Goal: Information Seeking & Learning: Find specific page/section

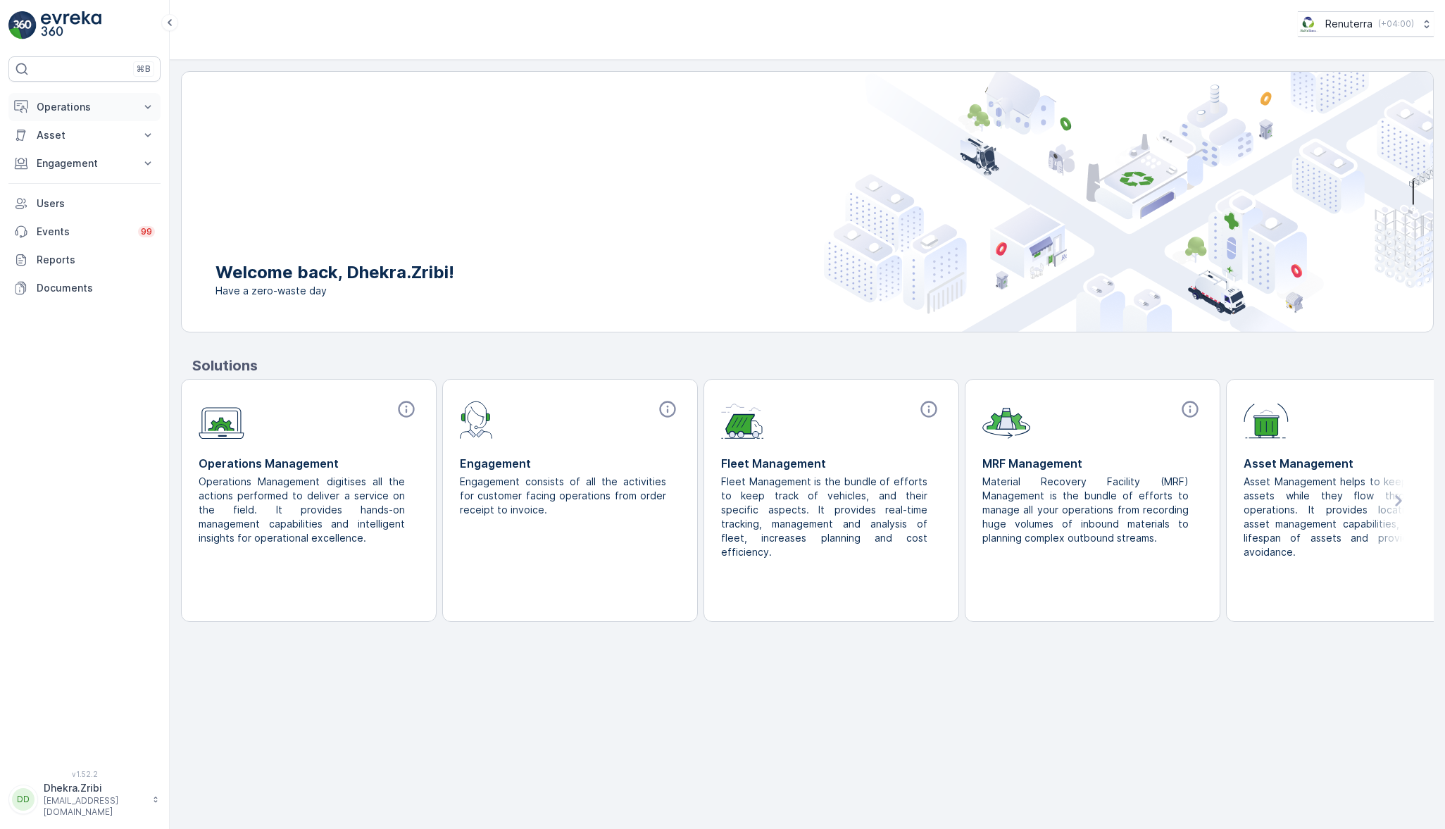
click at [85, 109] on p "Operations" at bounding box center [85, 107] width 96 height 14
click at [71, 166] on p "Routes & Tasks" at bounding box center [72, 170] width 73 height 14
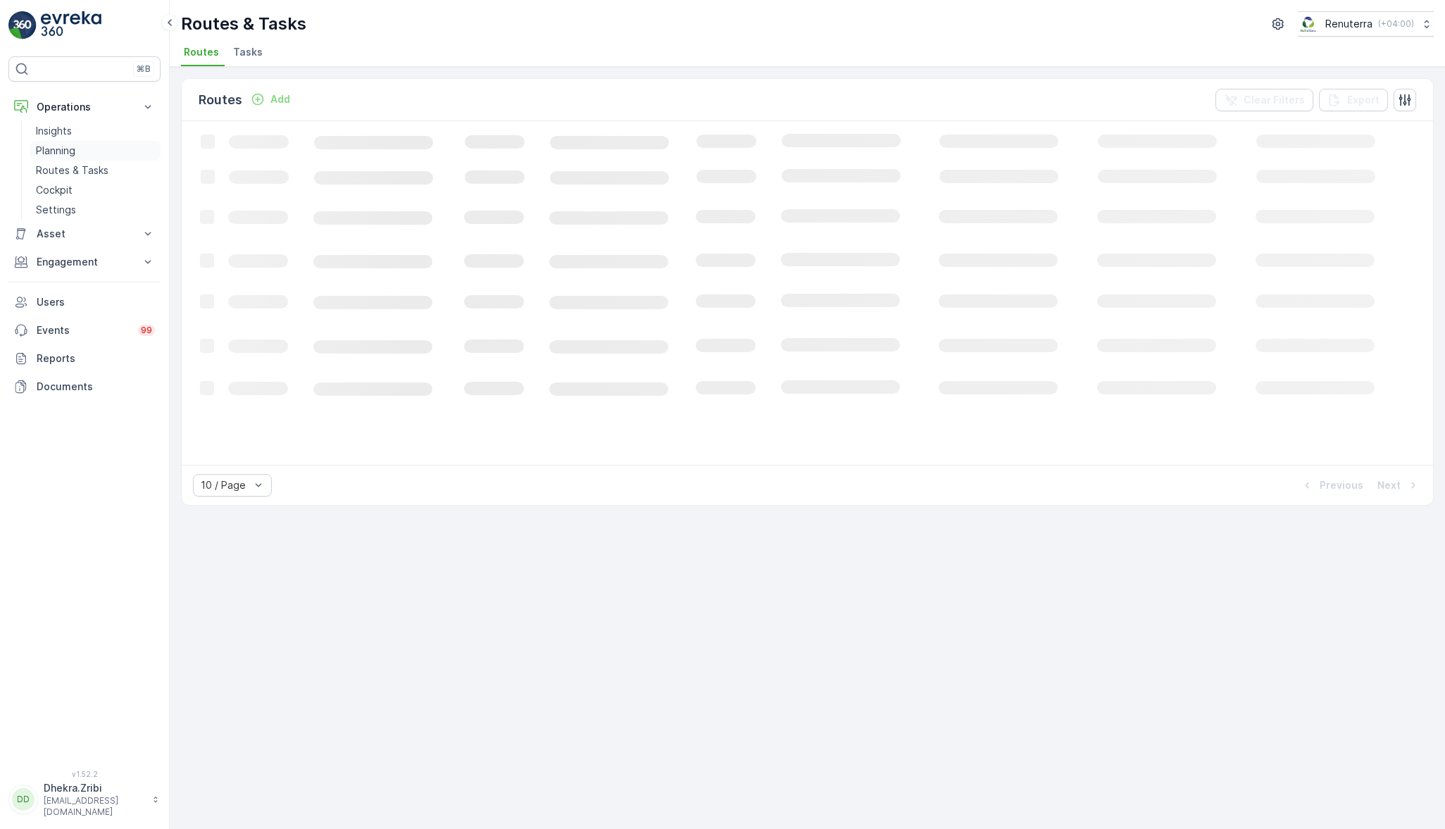
click at [42, 150] on p "Planning" at bounding box center [55, 151] width 39 height 14
click at [337, 57] on span "Service Points" at bounding box center [360, 52] width 71 height 14
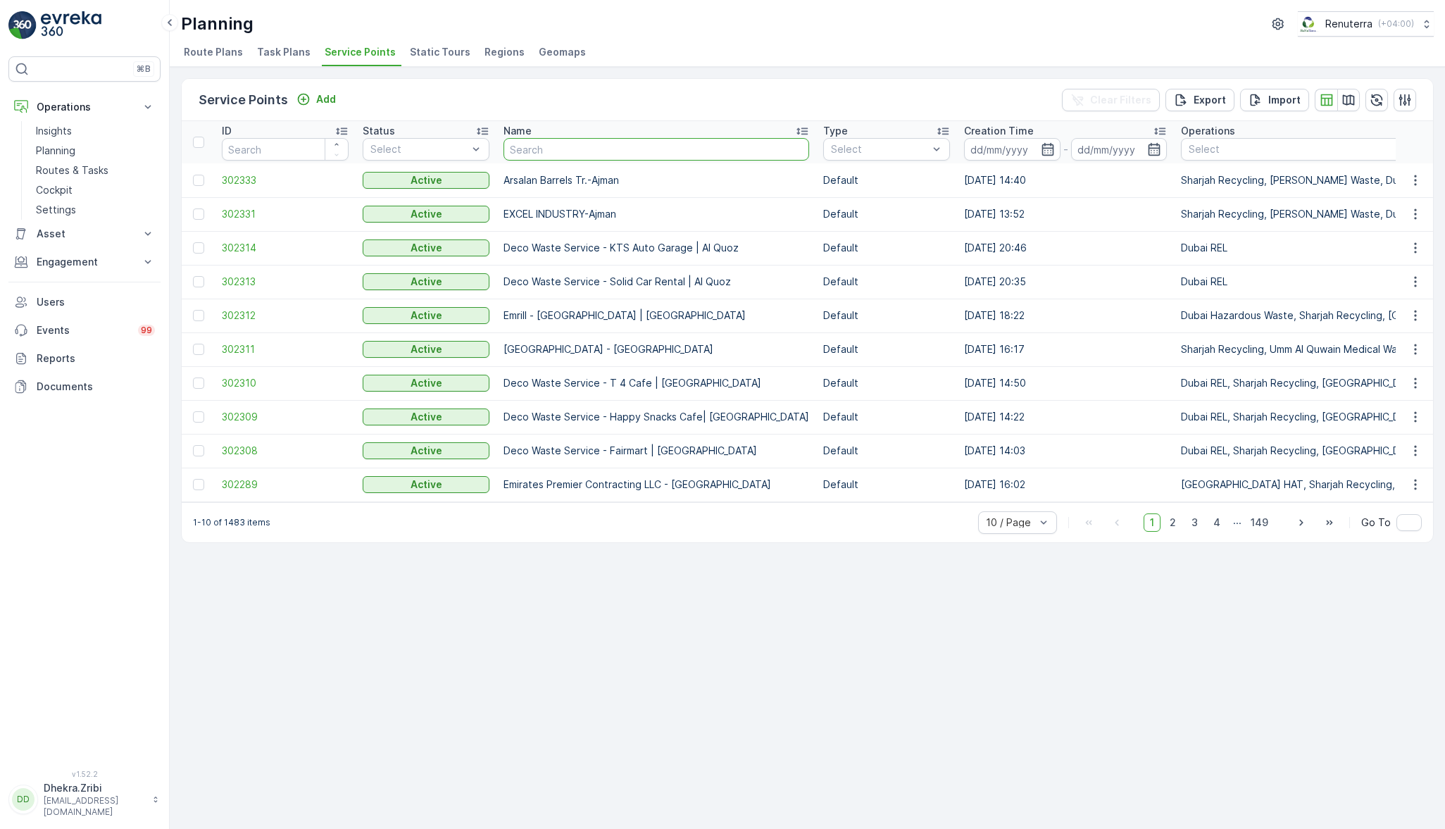
click at [592, 149] on input "text" at bounding box center [656, 149] width 306 height 23
type input "intern"
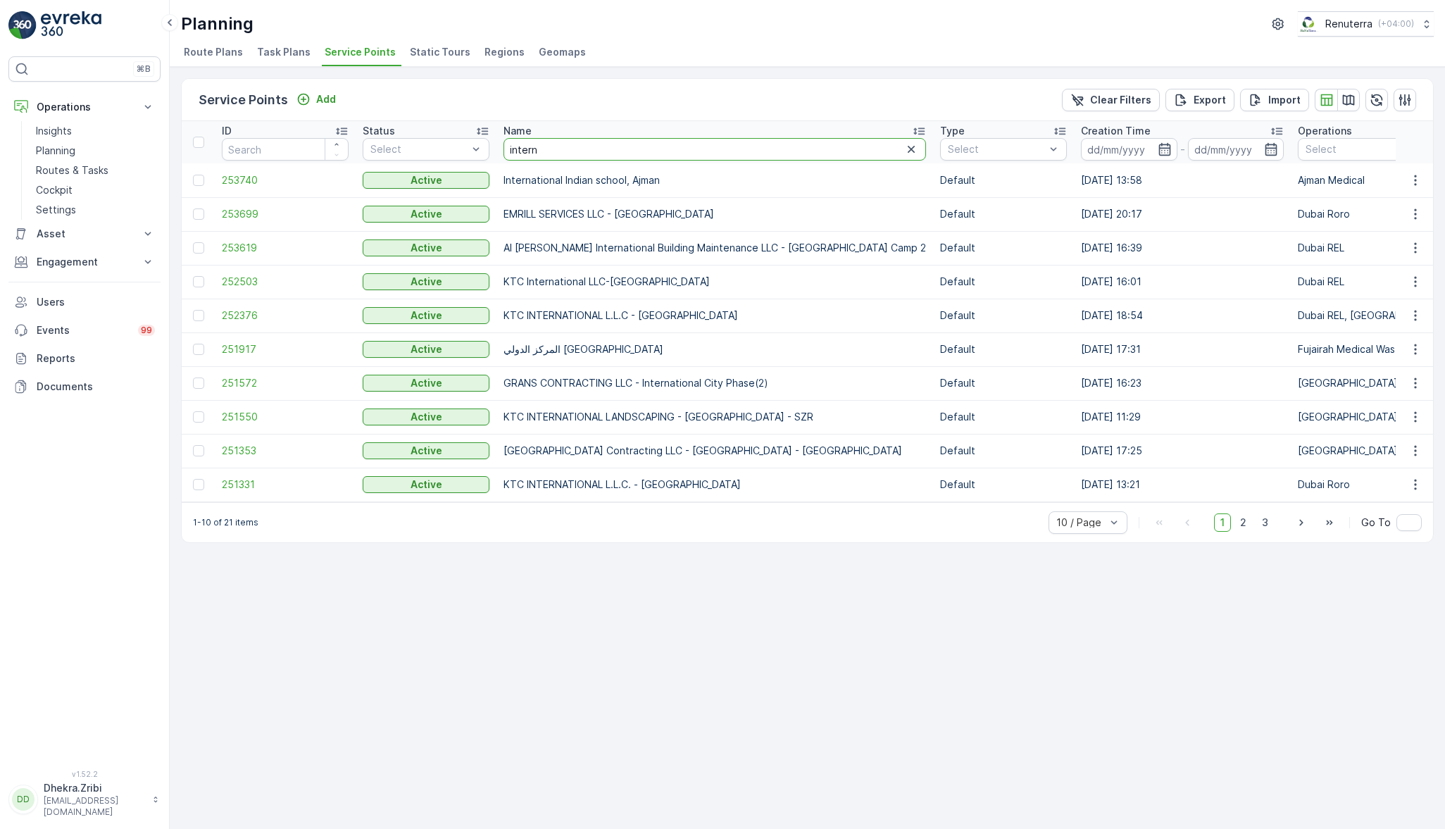
click at [592, 149] on input "intern" at bounding box center [714, 149] width 423 height 23
type input "international med"
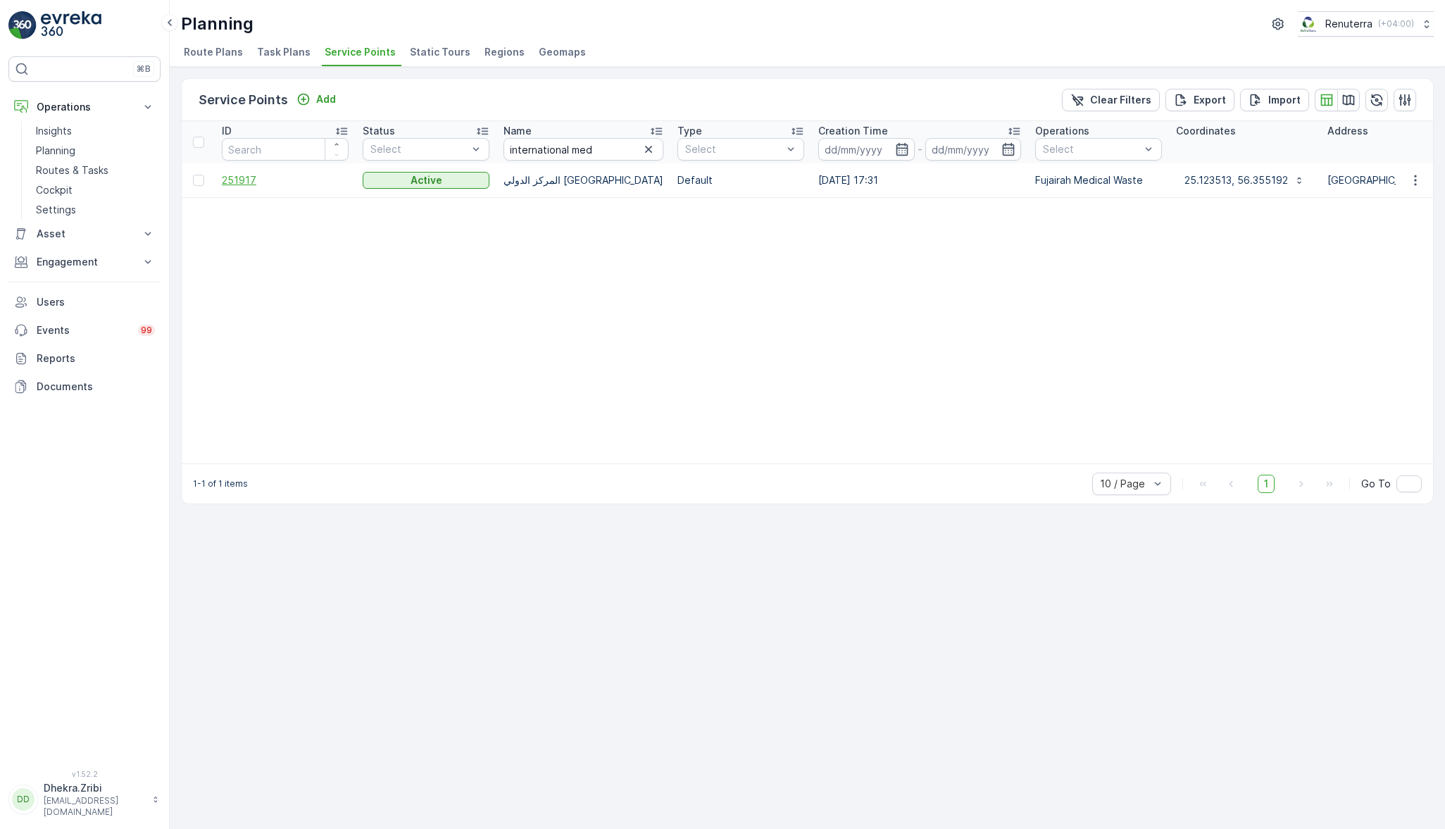
click at [225, 177] on span "251917" at bounding box center [285, 180] width 127 height 14
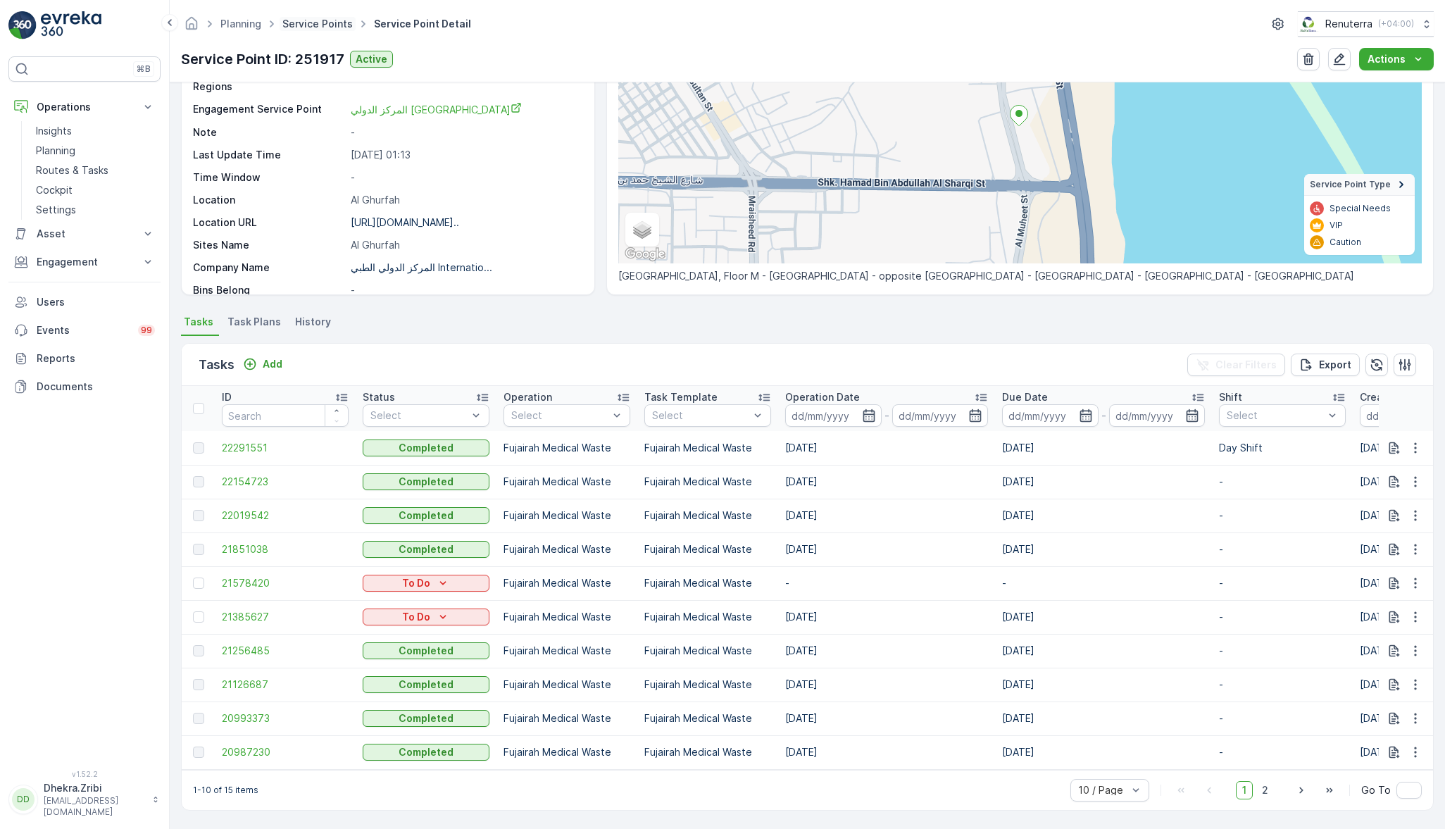
click at [308, 21] on link "Service Points" at bounding box center [317, 24] width 70 height 12
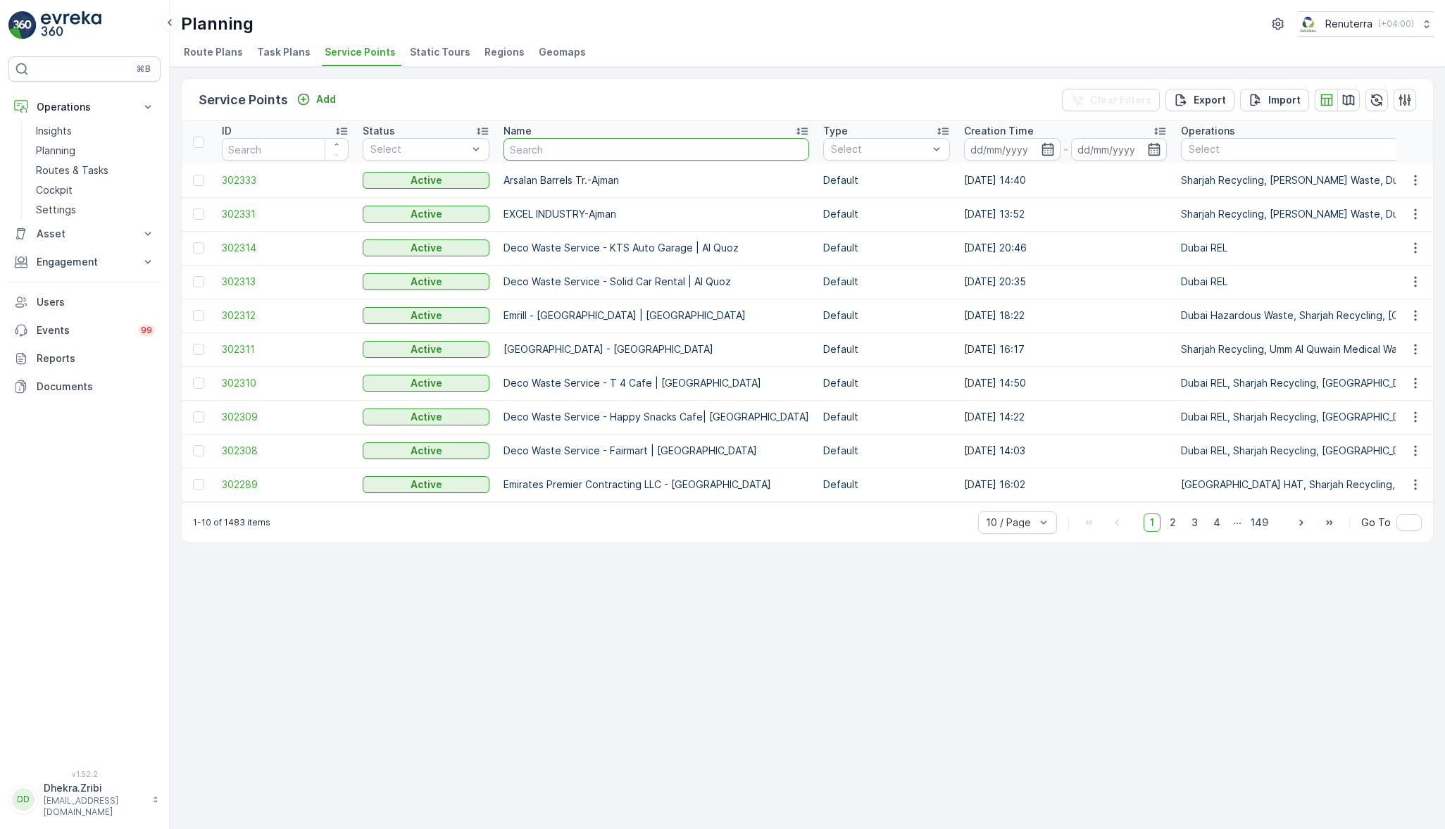
click at [618, 153] on input "text" at bounding box center [656, 149] width 306 height 23
type input "suha"
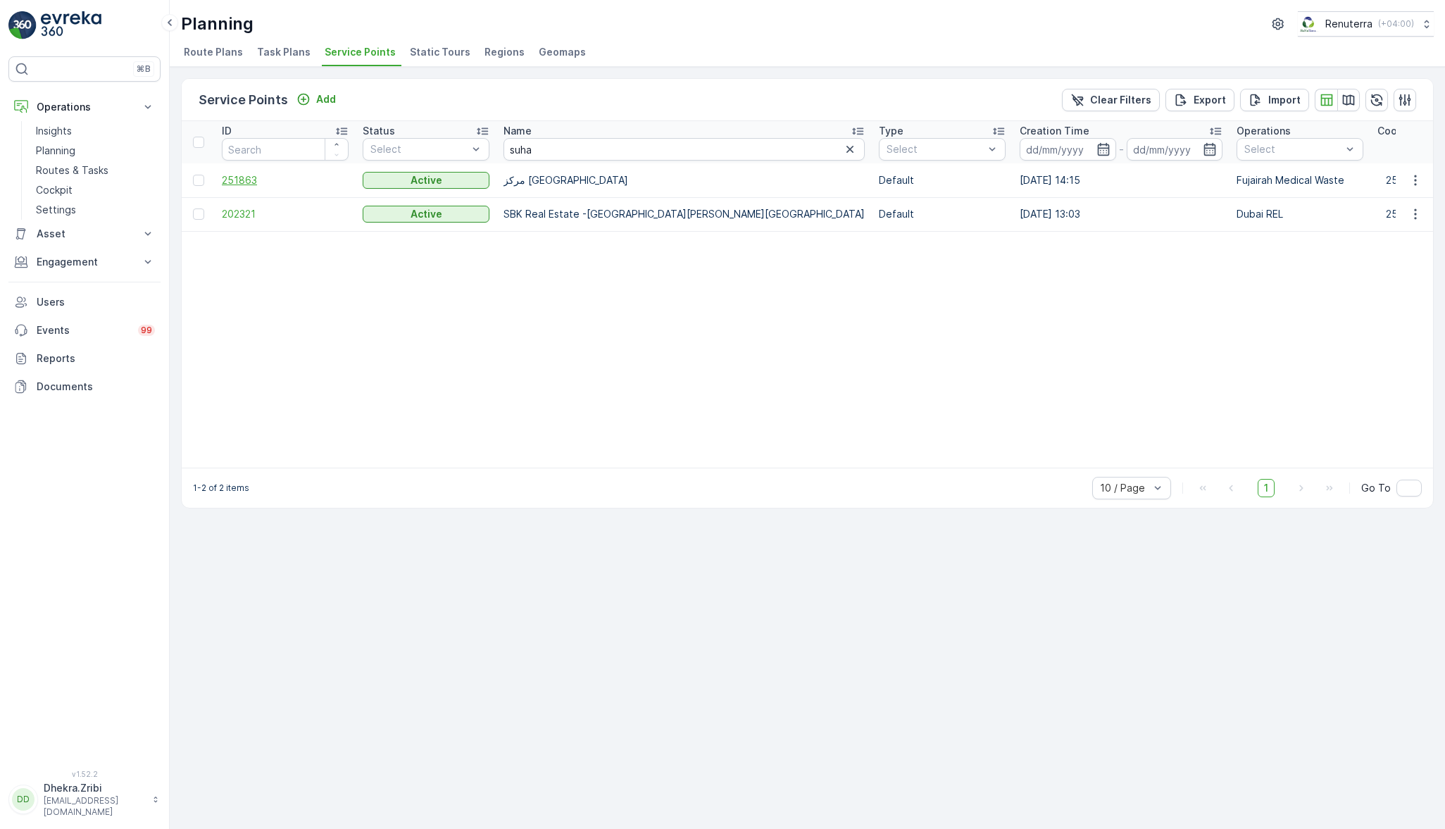
click at [239, 175] on span "251863" at bounding box center [285, 180] width 127 height 14
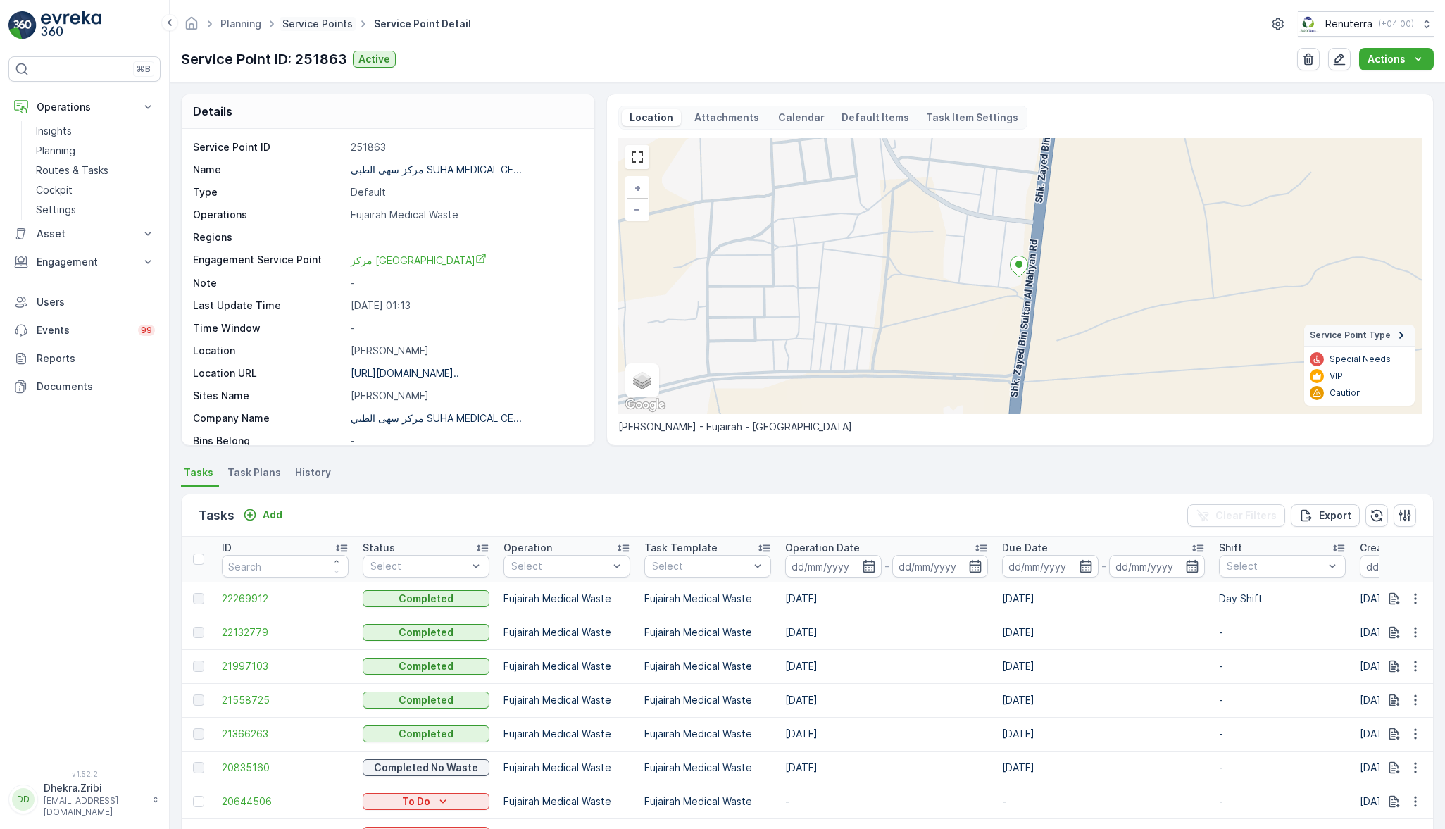
click at [300, 20] on link "Service Points" at bounding box center [317, 24] width 70 height 12
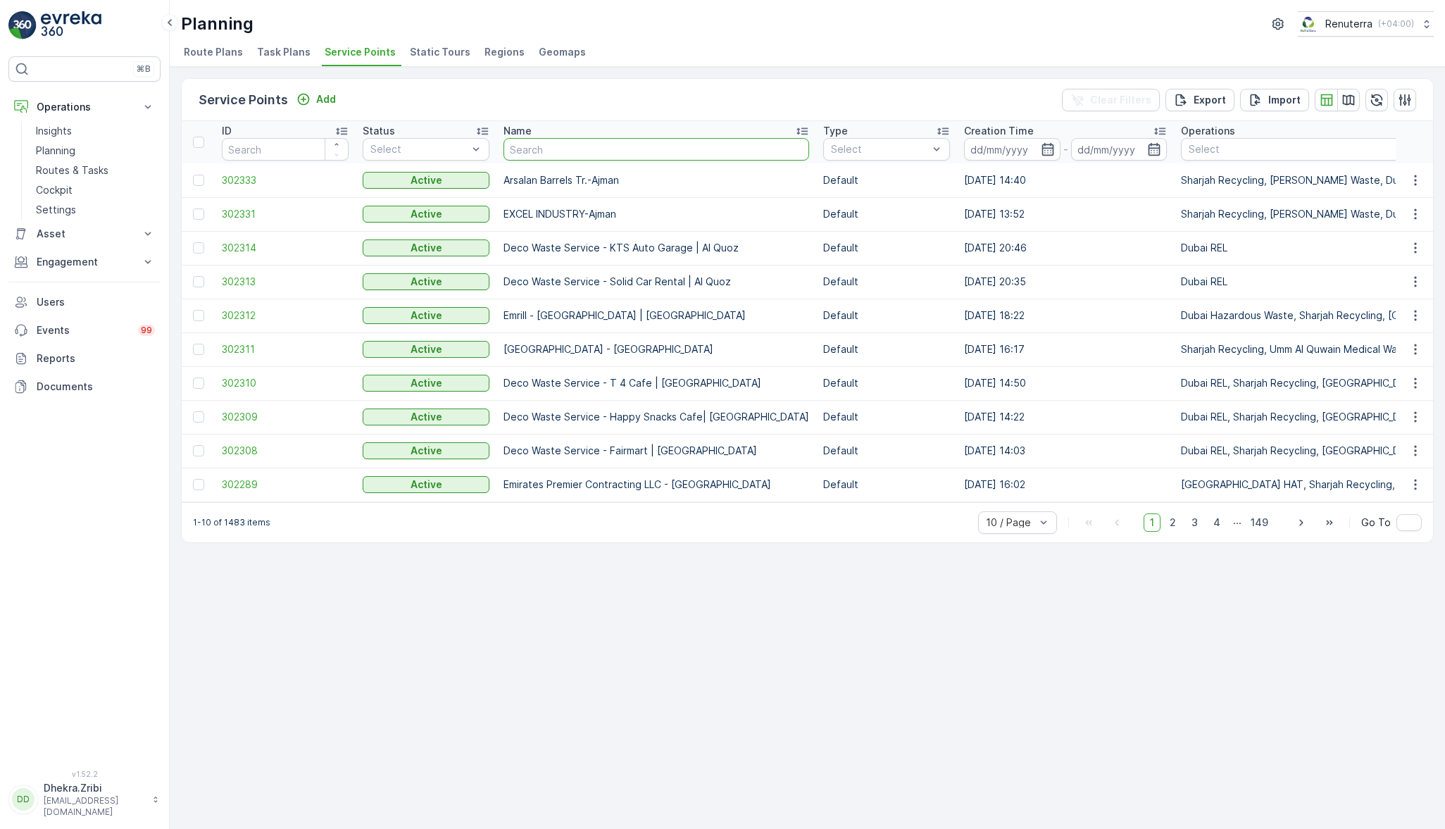
click at [537, 149] on input "text" at bounding box center [656, 149] width 306 height 23
type input "shine"
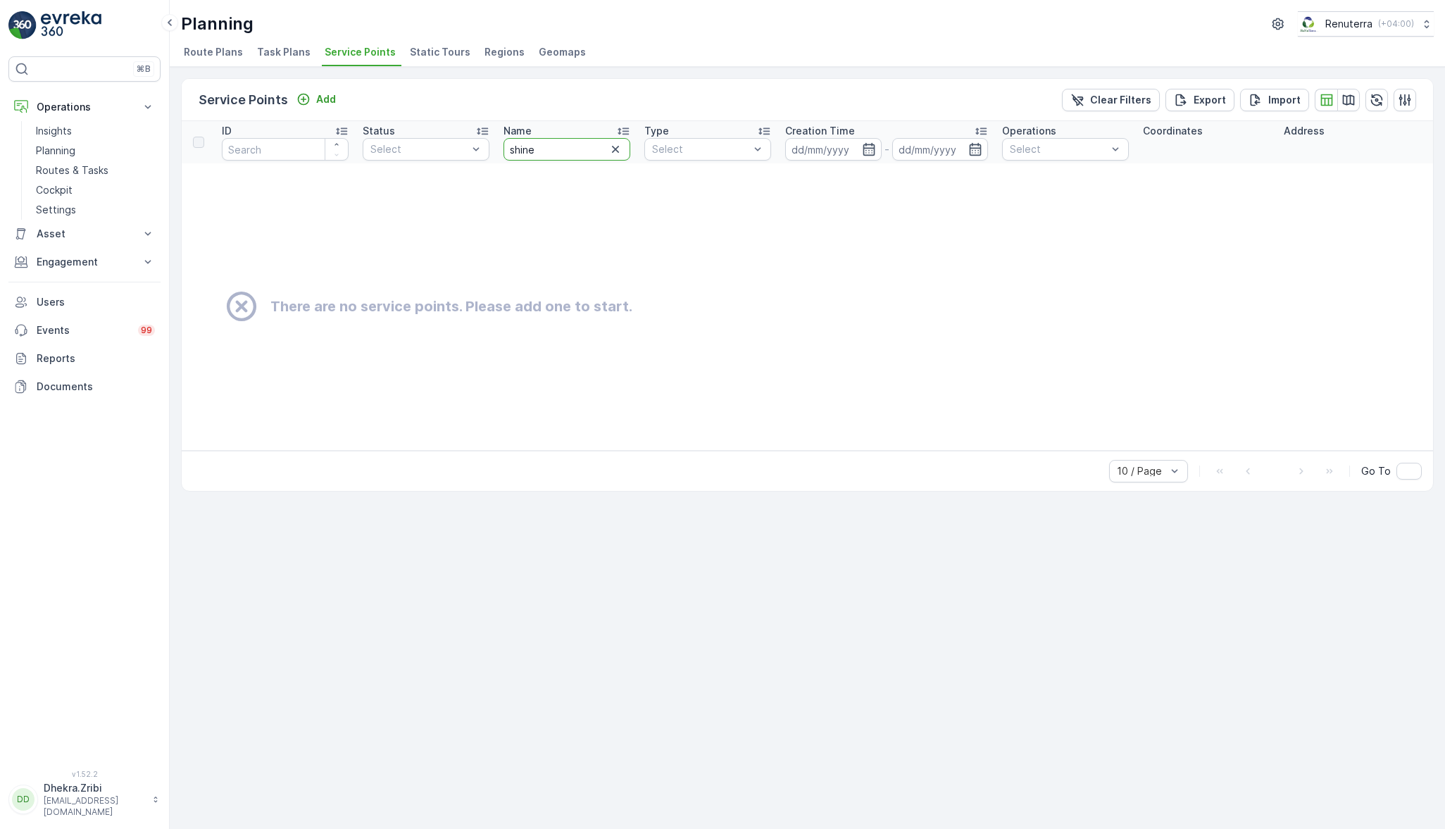
drag, startPoint x: 570, startPoint y: 146, endPoint x: 380, endPoint y: 135, distance: 190.4
type input "doctor b"
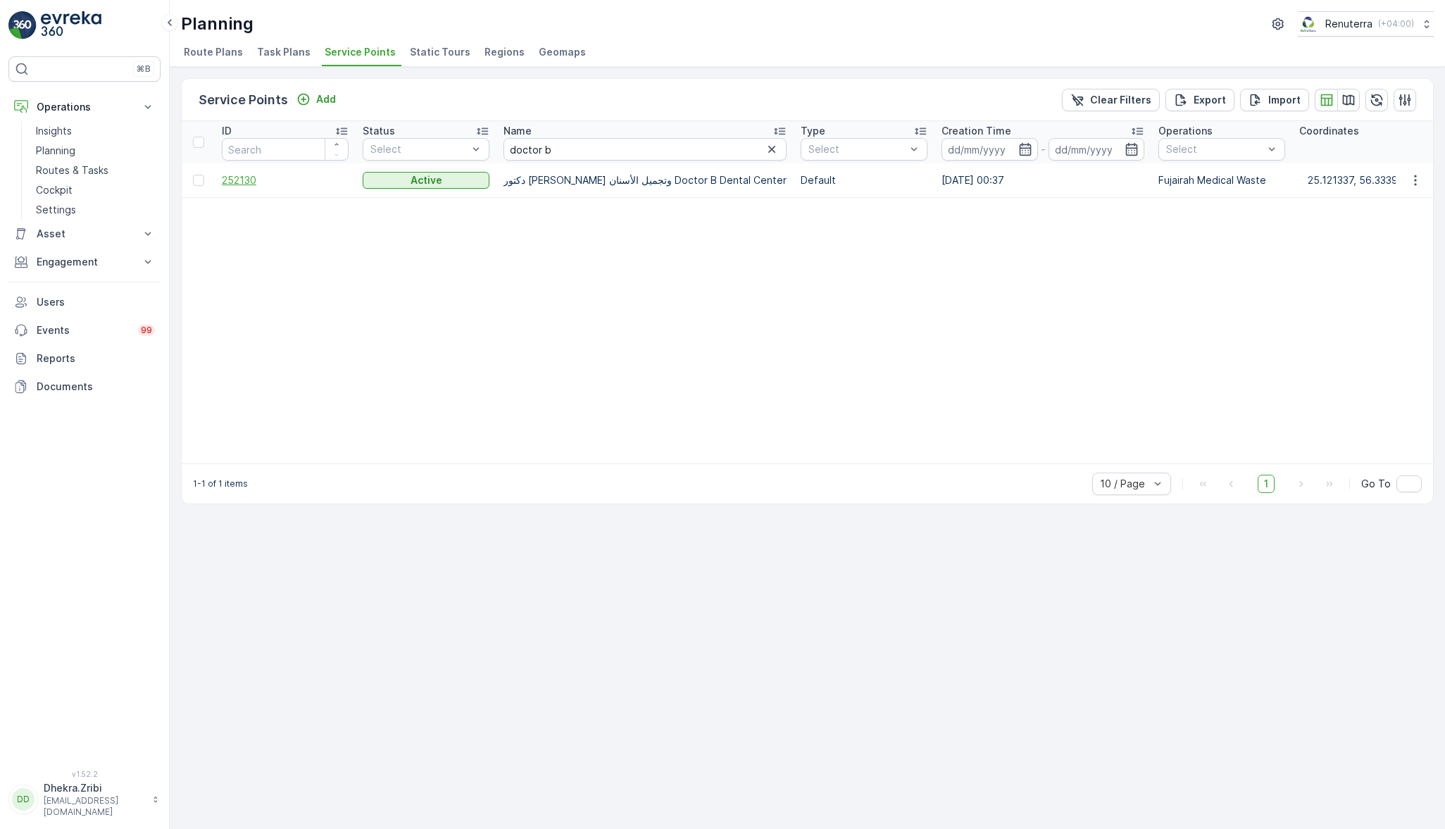
click at [248, 182] on span "252130" at bounding box center [285, 180] width 127 height 14
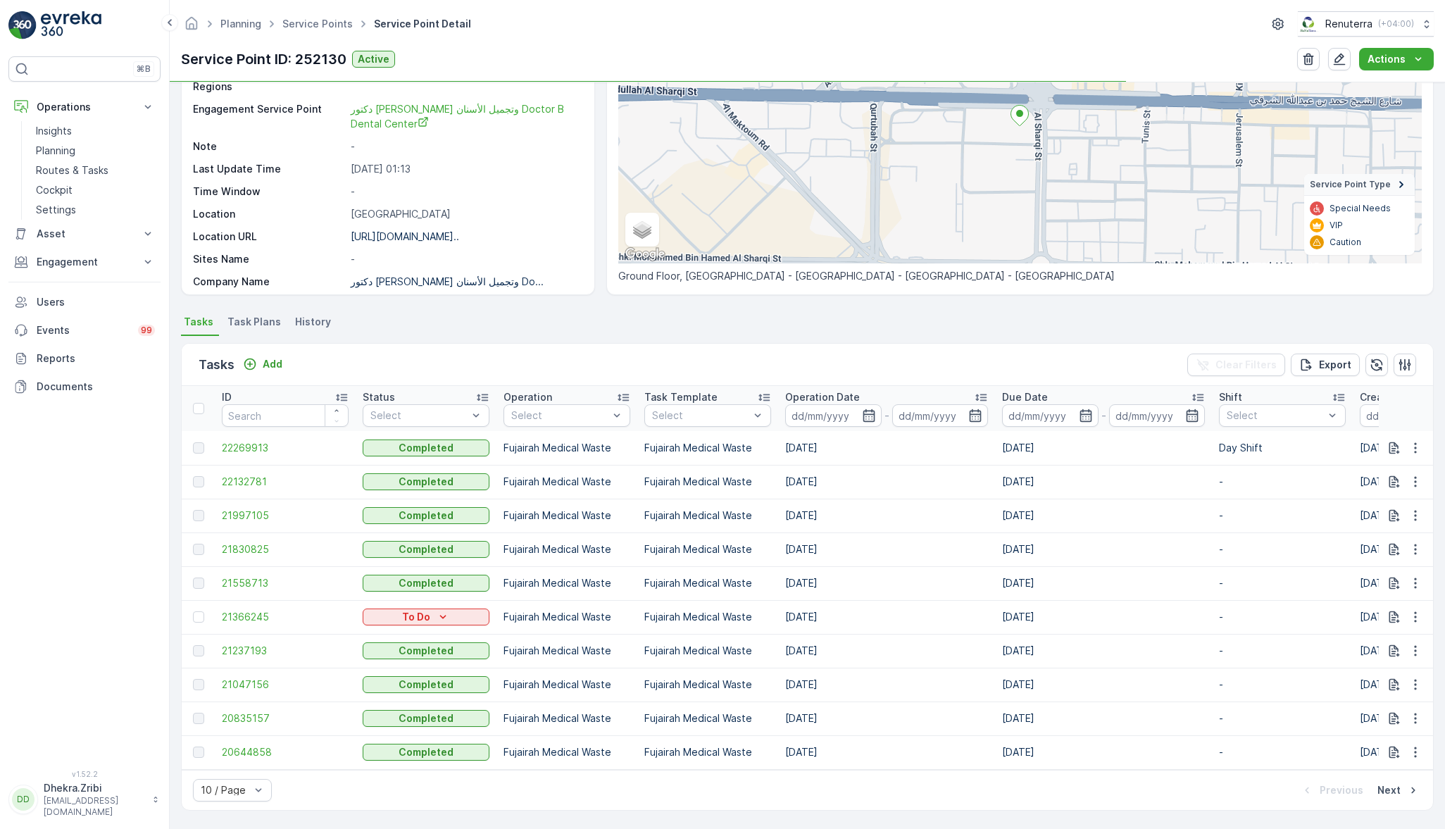
scroll to position [154, 0]
click at [325, 18] on link "Service Points" at bounding box center [317, 24] width 70 height 12
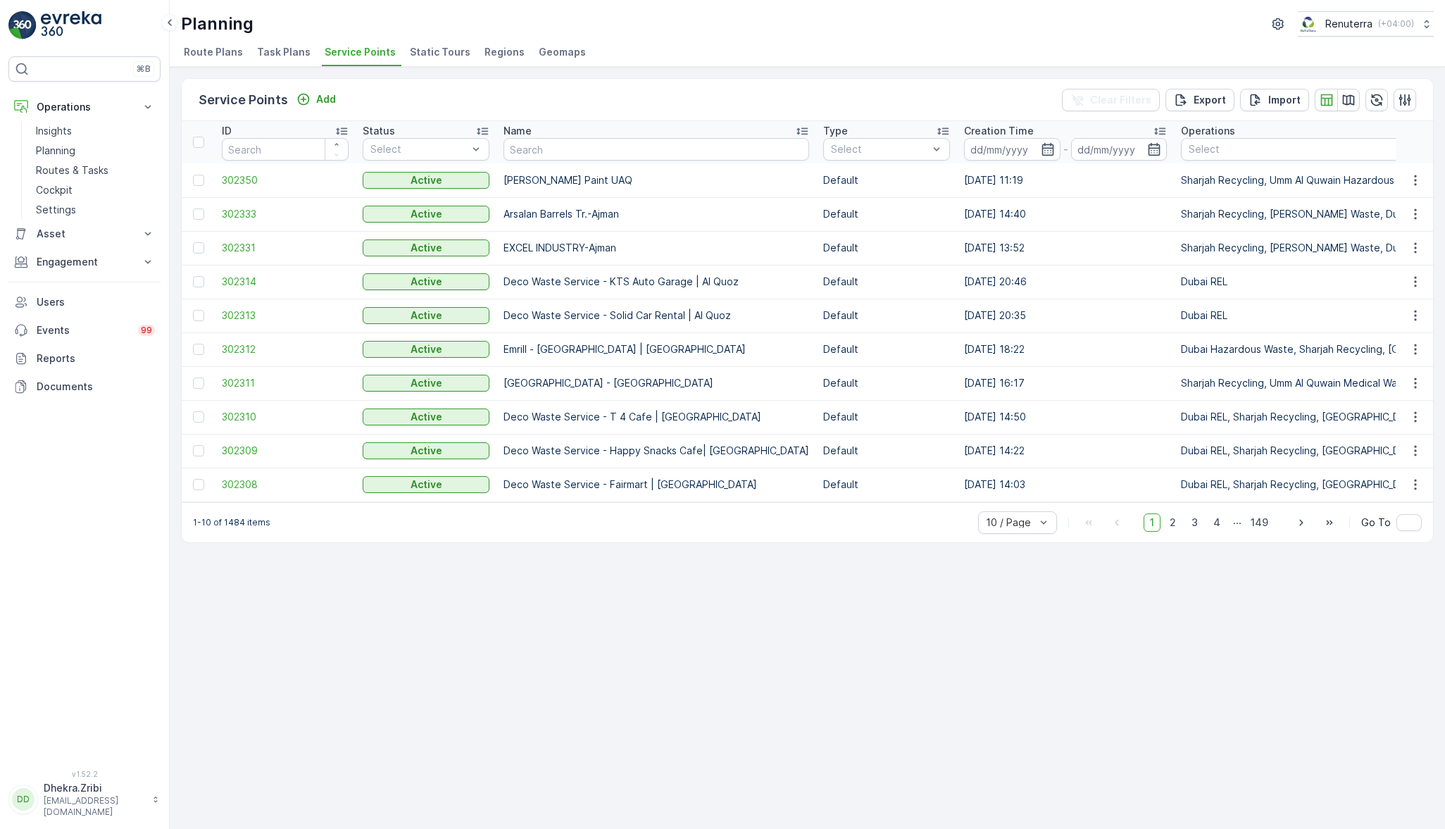
click at [585, 151] on input "text" at bounding box center [656, 149] width 306 height 23
type input "al alaa"
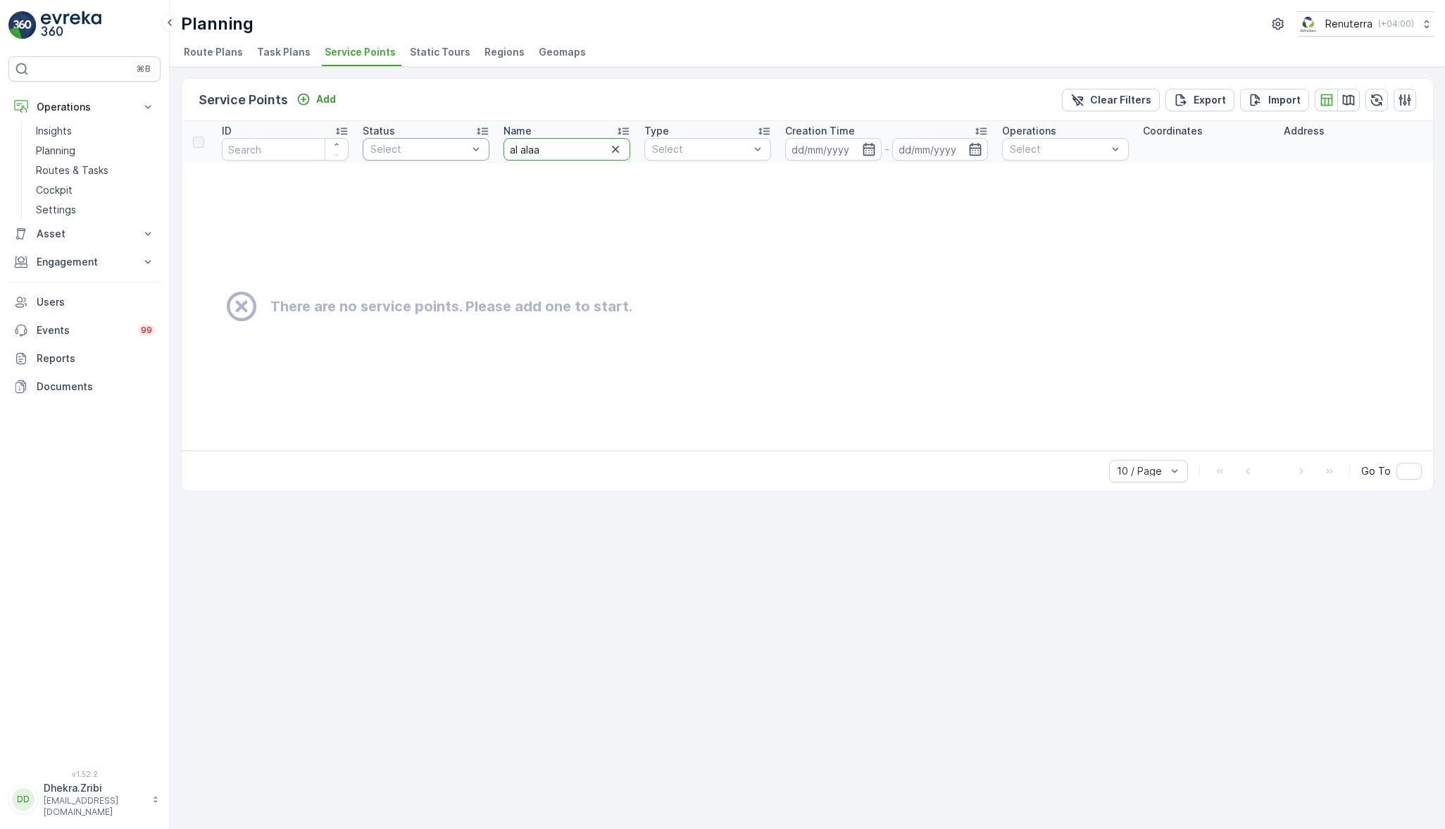
drag, startPoint x: 562, startPoint y: 149, endPoint x: 425, endPoint y: 139, distance: 137.7
type input "cupping"
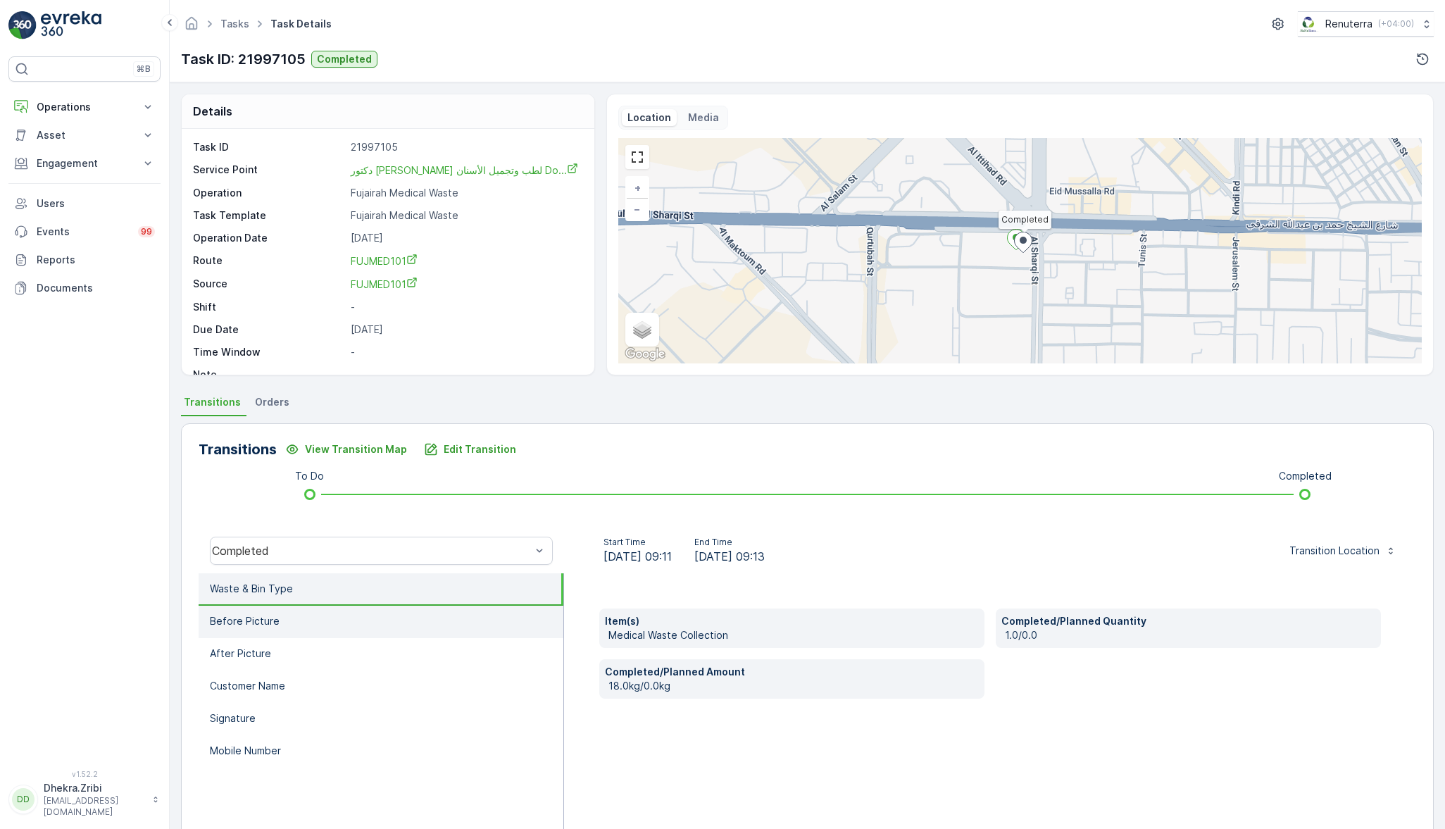
click at [317, 622] on li "Before Picture" at bounding box center [381, 622] width 365 height 32
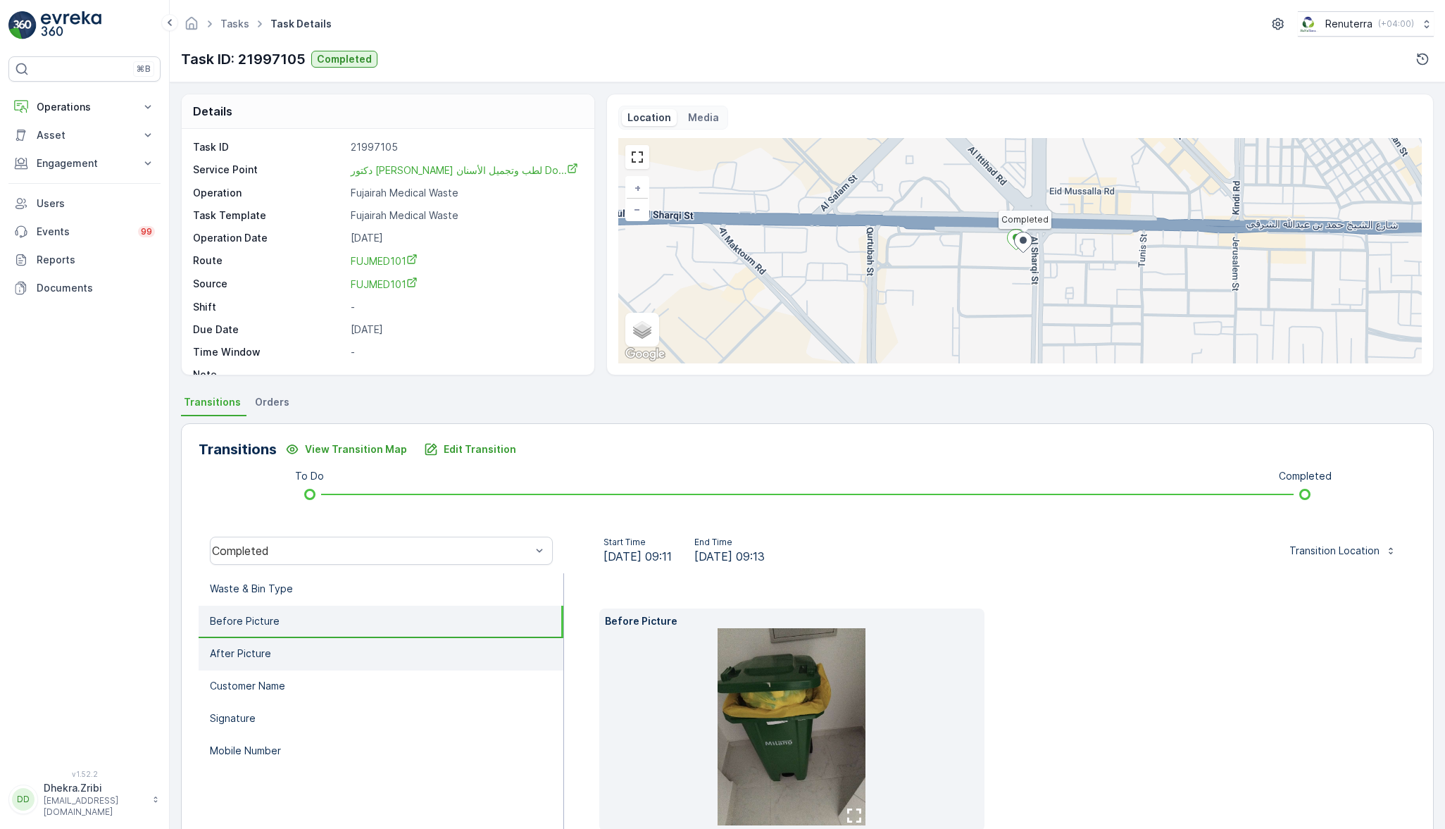
click at [270, 658] on li "After Picture" at bounding box center [381, 654] width 365 height 32
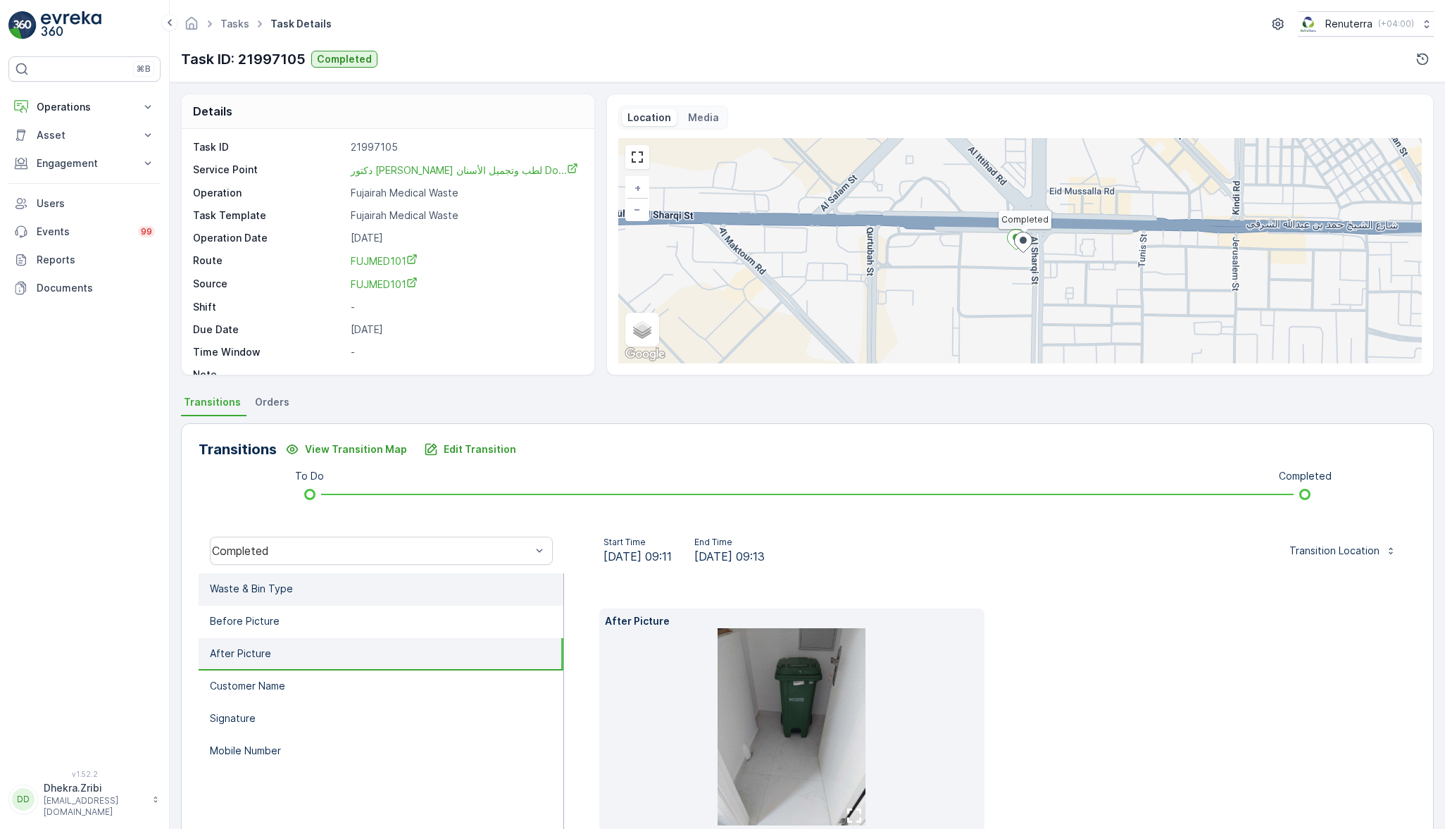
click at [276, 592] on p "Waste & Bin Type" at bounding box center [251, 589] width 83 height 14
